Goal: Information Seeking & Learning: Check status

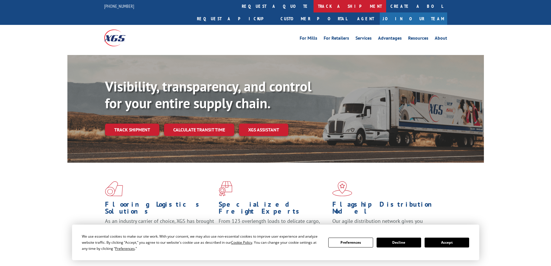
click at [313, 9] on link "track a shipment" at bounding box center [349, 6] width 73 height 12
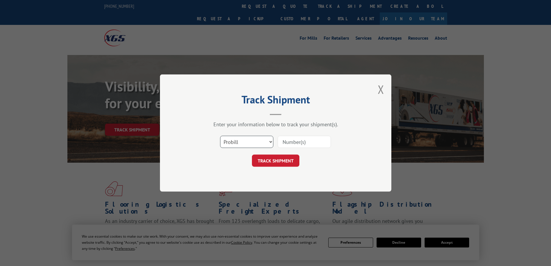
click at [240, 143] on select "Select category... Probill BOL PO" at bounding box center [246, 142] width 53 height 12
select select "bol"
click at [220, 136] on select "Select category... Probill BOL PO" at bounding box center [246, 142] width 53 height 12
click at [296, 142] on input at bounding box center [303, 142] width 53 height 12
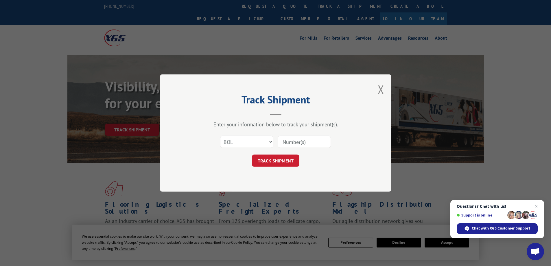
paste input "6011149"
type input "6011149"
click at [292, 158] on button "TRACK SHIPMENT" at bounding box center [275, 160] width 47 height 12
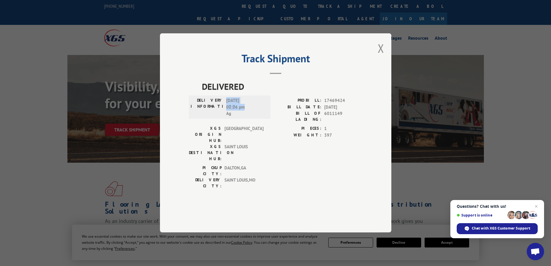
drag, startPoint x: 249, startPoint y: 124, endPoint x: 227, endPoint y: 116, distance: 23.5
click at [227, 116] on span "[DATE] 02:26 pm Ag" at bounding box center [245, 107] width 39 height 20
copy span "[DATE] 02:26 pm"
